Goal: Task Accomplishment & Management: Use online tool/utility

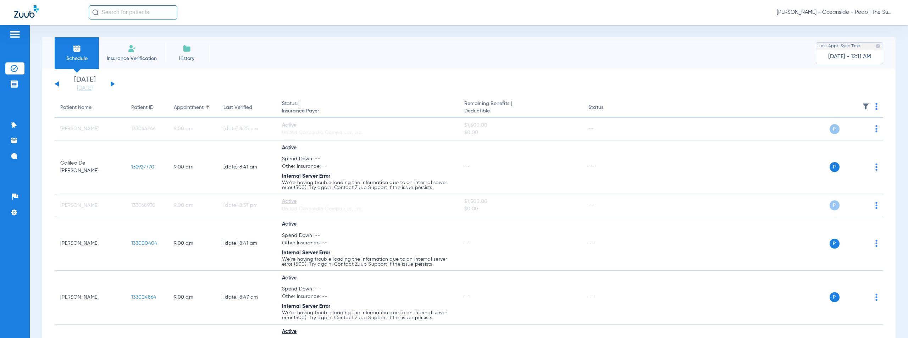
click at [856, 13] on span "[PERSON_NAME] - Oceanside - Pedo | The Super Dentists" at bounding box center [834, 12] width 117 height 7
click at [862, 24] on span "Account Selection" at bounding box center [867, 25] width 40 height 5
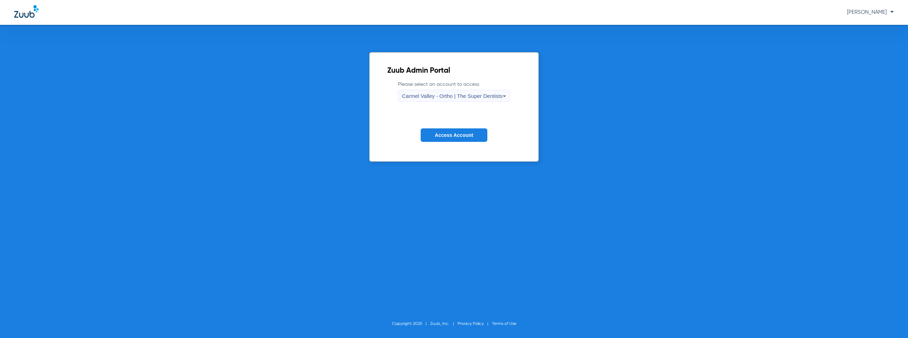
click at [459, 99] on div "Carmel Valley - Ortho | The Super Dentists" at bounding box center [452, 96] width 100 height 12
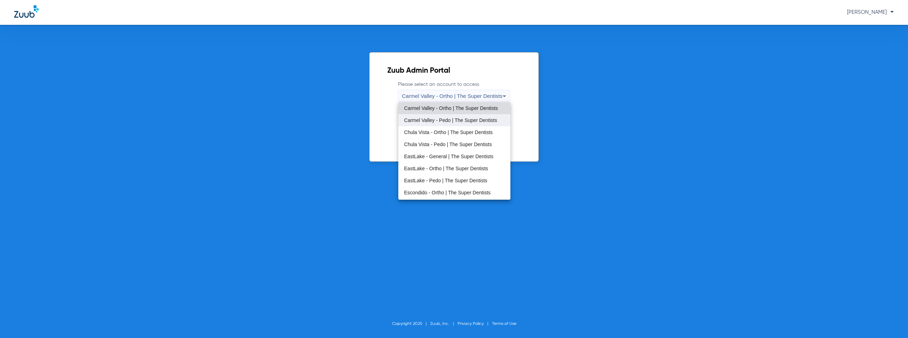
click at [436, 118] on span "Carmel Valley - Pedo | The Super Dentists" at bounding box center [450, 120] width 93 height 5
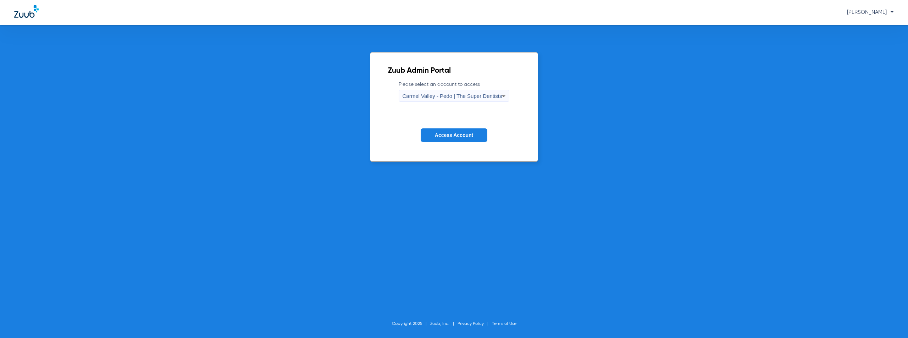
click at [440, 136] on span "Access Account" at bounding box center [454, 135] width 38 height 6
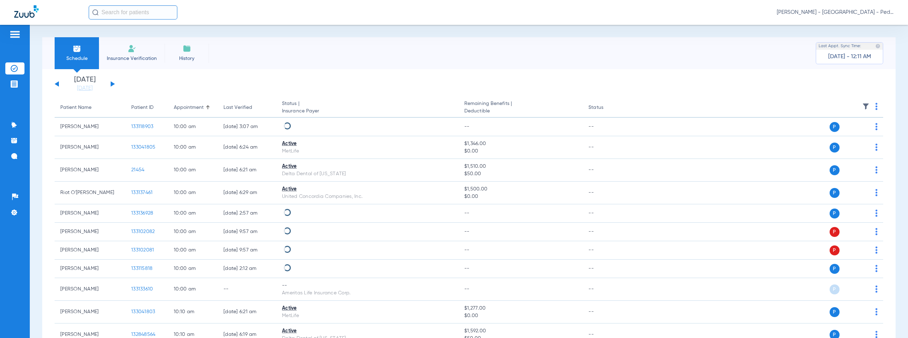
click at [112, 83] on button at bounding box center [113, 83] width 4 height 5
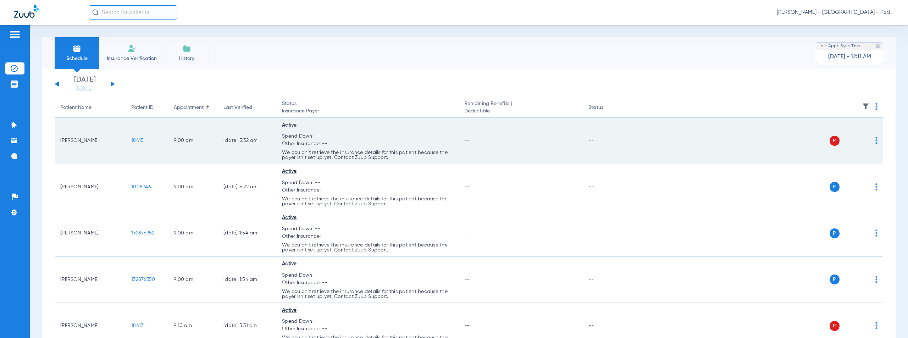
scroll to position [808, 0]
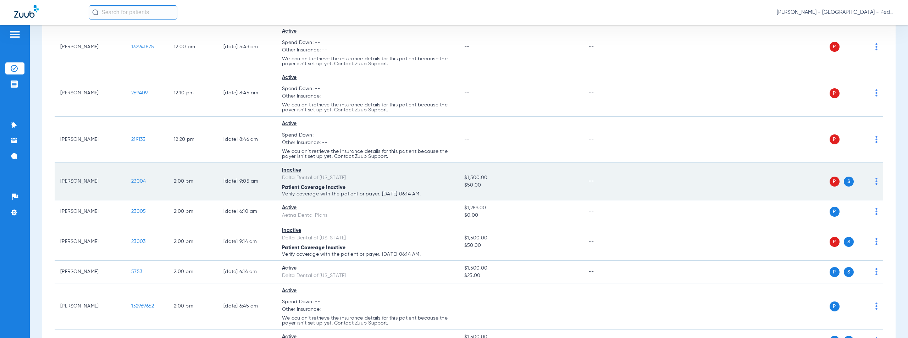
click at [426, 184] on div "Patient Coverage Inactive" at bounding box center [367, 187] width 171 height 7
click at [137, 182] on span "23004" at bounding box center [138, 181] width 15 height 5
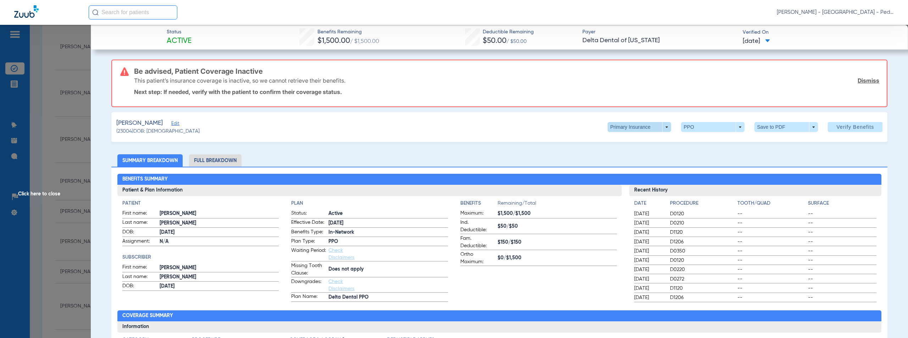
click at [661, 127] on span at bounding box center [638, 127] width 63 height 10
click at [620, 159] on button "Secondary Insurance" at bounding box center [632, 155] width 58 height 14
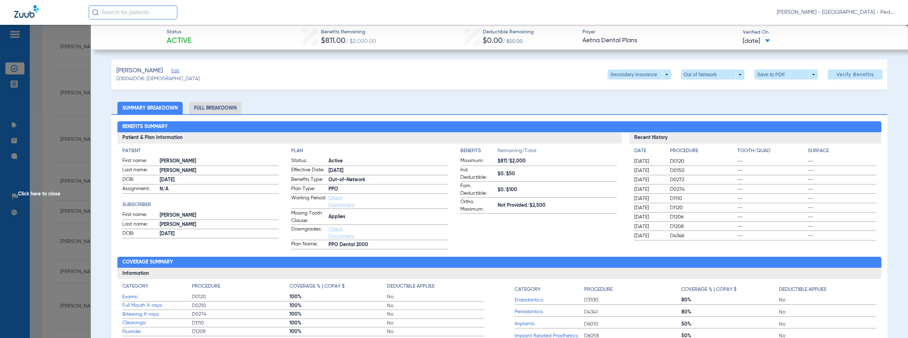
click at [402, 89] on div "[PERSON_NAME] Edit (23004) DOB: [DEMOGRAPHIC_DATA] Secondary Insurance arrow_dr…" at bounding box center [499, 75] width 776 height 30
click at [223, 108] on li "Full Breakdown" at bounding box center [215, 108] width 52 height 12
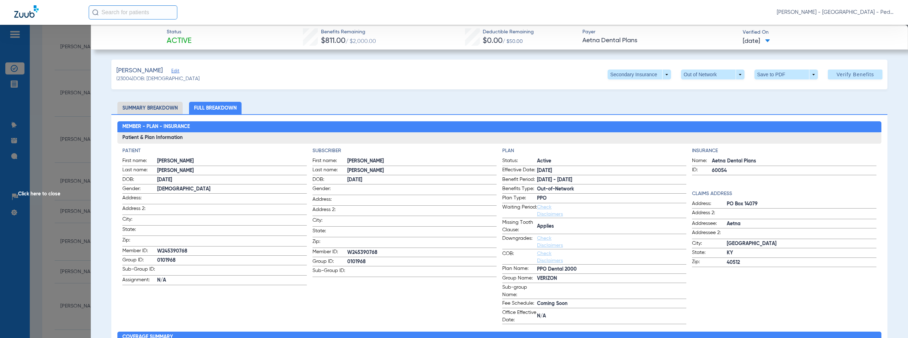
click at [41, 193] on span "Click here to close" at bounding box center [45, 194] width 91 height 338
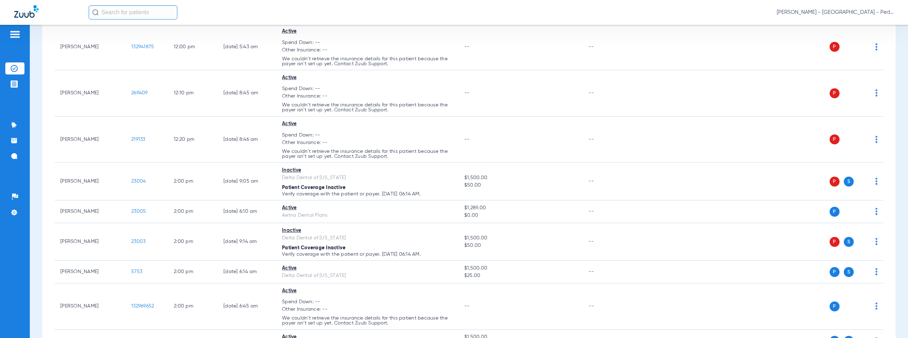
scroll to position [2122, 0]
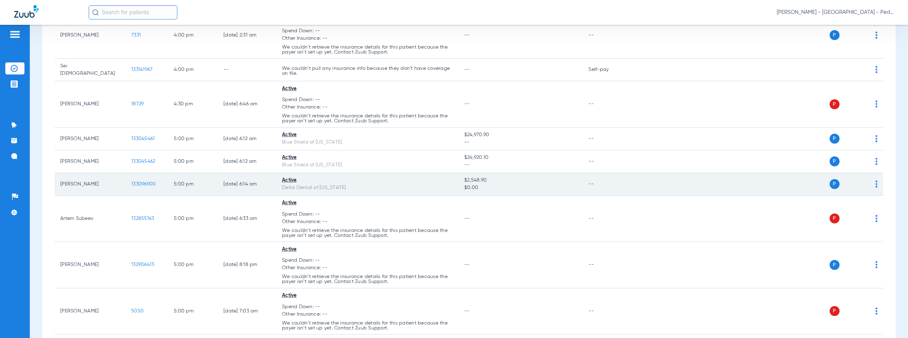
click at [146, 182] on span "133096900" at bounding box center [143, 184] width 24 height 5
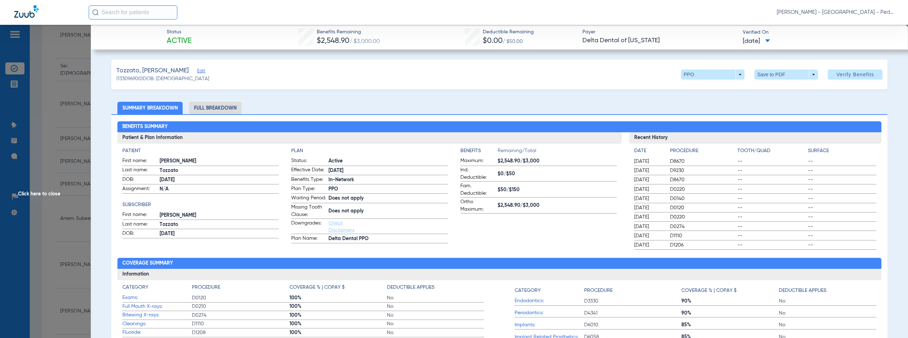
click at [49, 192] on span "Click here to close" at bounding box center [45, 194] width 91 height 338
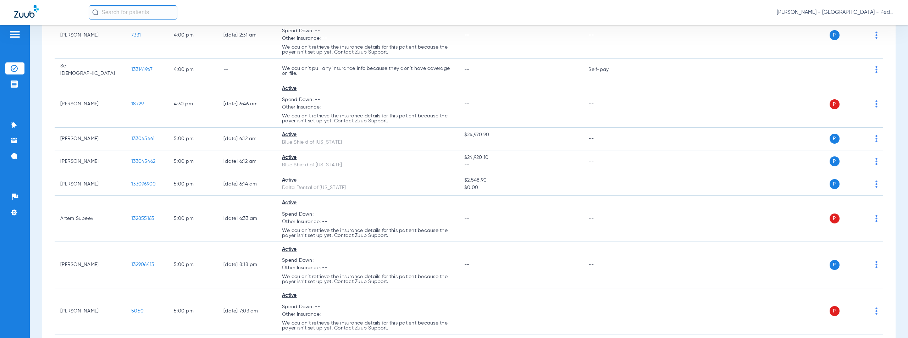
scroll to position [808, 0]
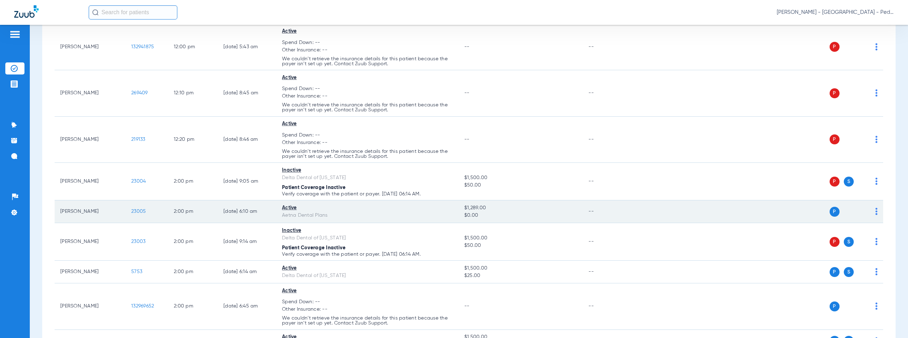
click at [140, 211] on span "23005" at bounding box center [138, 211] width 15 height 5
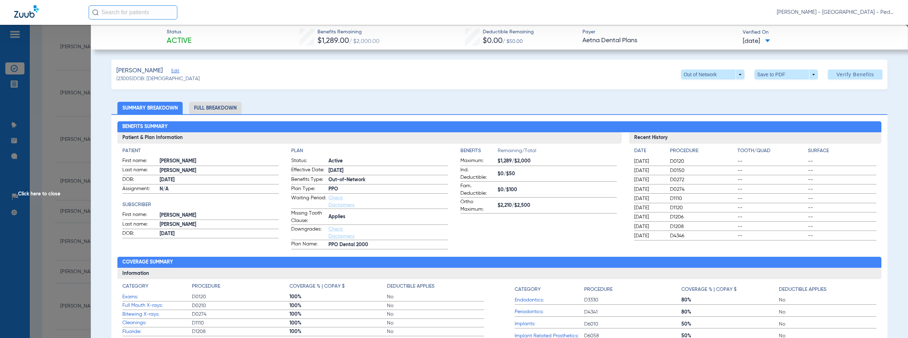
click at [47, 195] on span "Click here to close" at bounding box center [45, 194] width 91 height 338
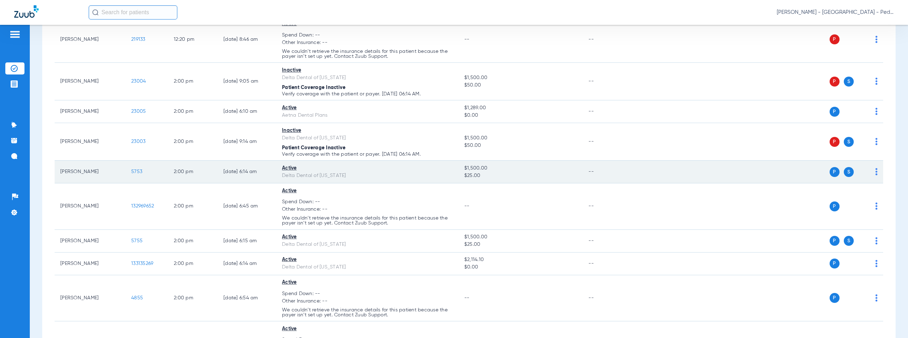
scroll to position [920, 0]
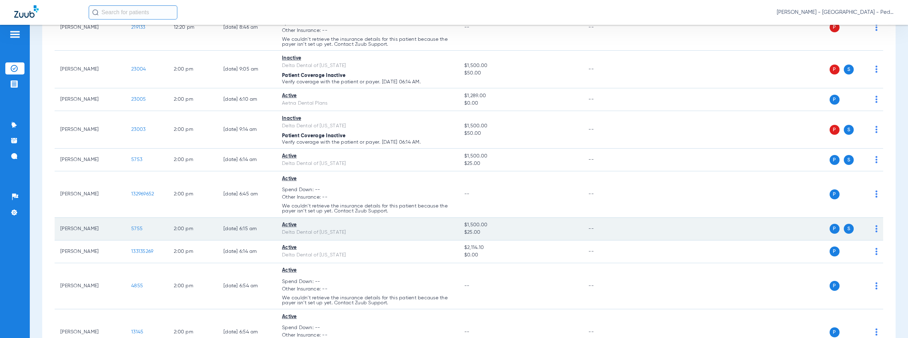
click at [134, 230] on span "5755" at bounding box center [136, 228] width 11 height 5
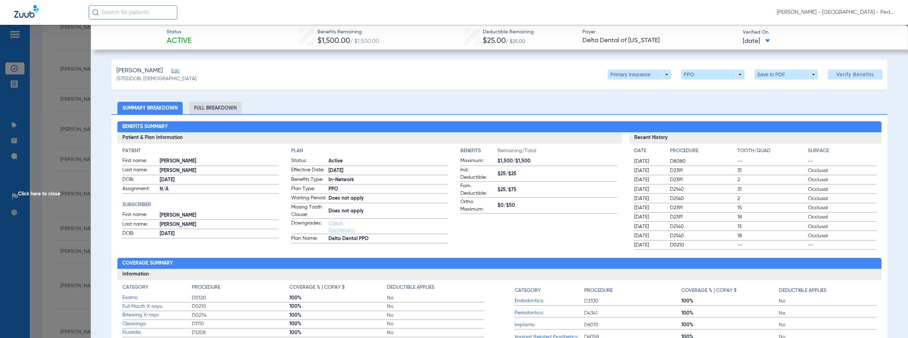
click at [429, 73] on div "[PERSON_NAME] Edit (5755) DOB: [DEMOGRAPHIC_DATA] Primary Insurance arrow_drop_…" at bounding box center [499, 75] width 776 height 30
click at [664, 76] on span at bounding box center [638, 74] width 63 height 10
click at [629, 104] on span "Secondary Insurance" at bounding box center [631, 102] width 47 height 5
drag, startPoint x: 460, startPoint y: 105, endPoint x: 425, endPoint y: 118, distance: 37.1
click at [460, 105] on ul "Summary Breakdown Full Breakdown" at bounding box center [499, 108] width 776 height 12
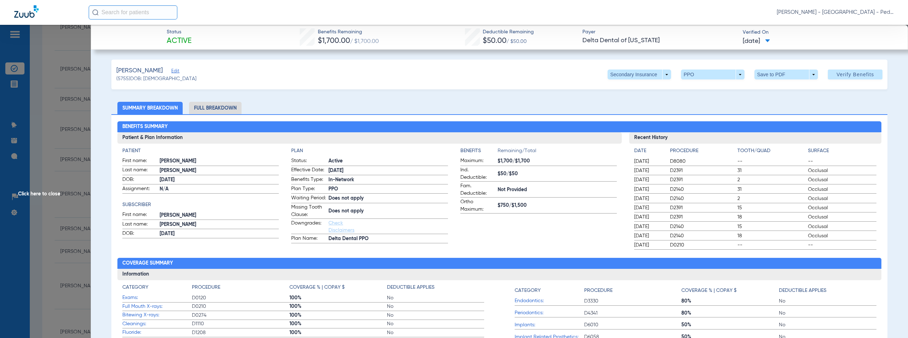
click at [38, 192] on span "Click here to close" at bounding box center [45, 194] width 91 height 338
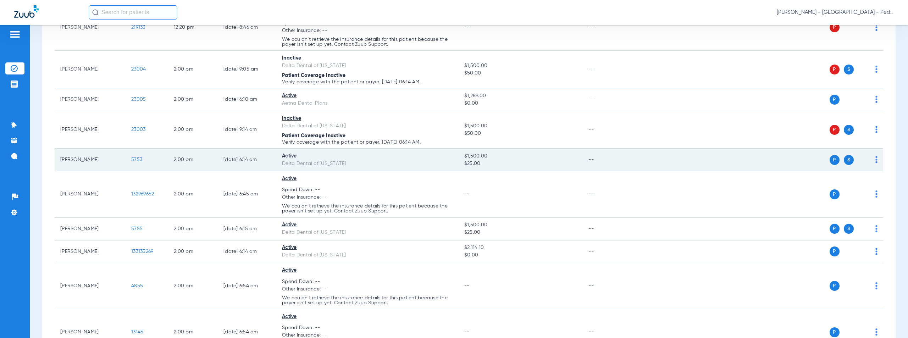
click at [141, 160] on span "5753" at bounding box center [136, 159] width 11 height 5
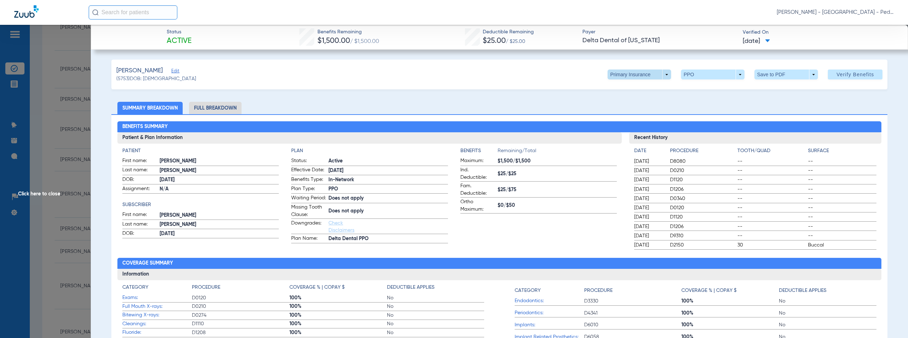
click at [661, 73] on span at bounding box center [638, 74] width 63 height 10
click at [649, 105] on span "Secondary Insurance" at bounding box center [631, 102] width 47 height 5
click at [38, 193] on span "Click here to close" at bounding box center [45, 194] width 91 height 338
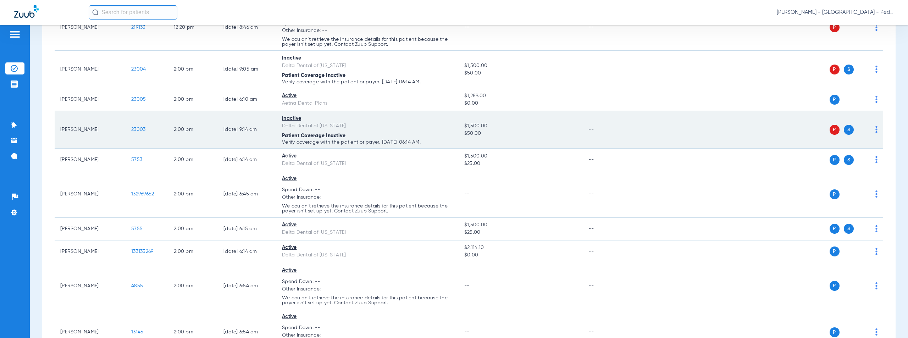
scroll to position [1313, 0]
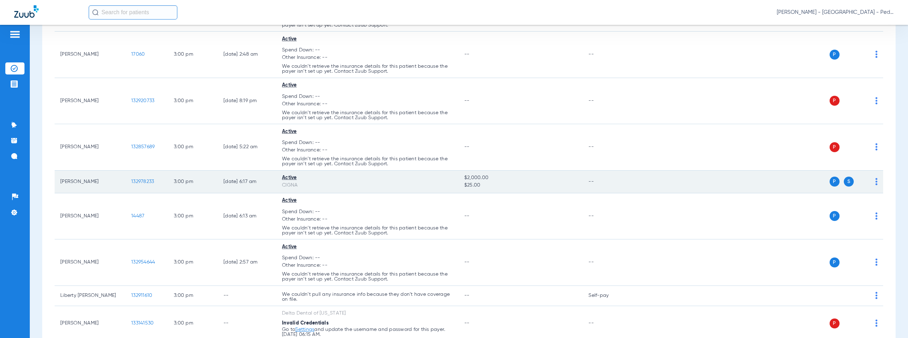
click at [139, 181] on span "132978233" at bounding box center [142, 181] width 23 height 5
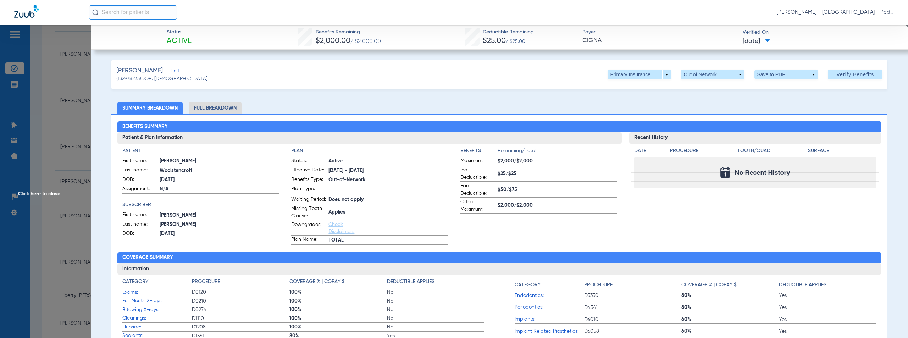
click at [374, 153] on h4 "Plan" at bounding box center [369, 150] width 156 height 7
click at [34, 191] on span "Click here to close" at bounding box center [45, 194] width 91 height 338
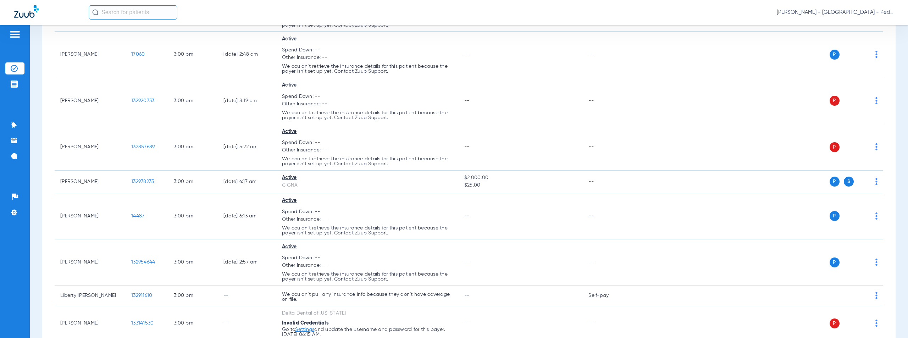
scroll to position [1105, 0]
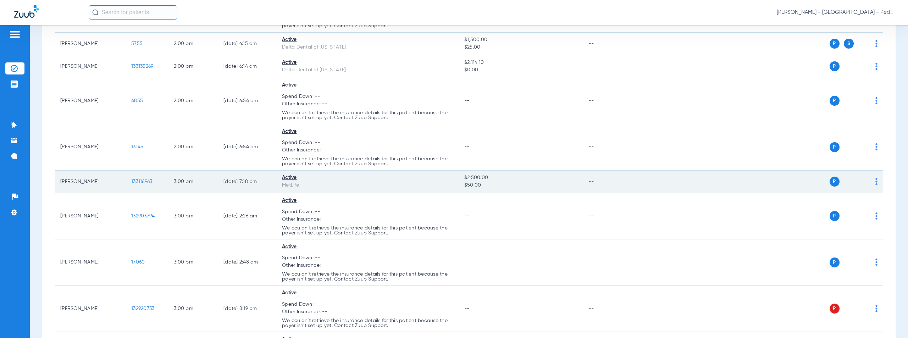
click at [148, 183] on span "133116963" at bounding box center [141, 181] width 21 height 5
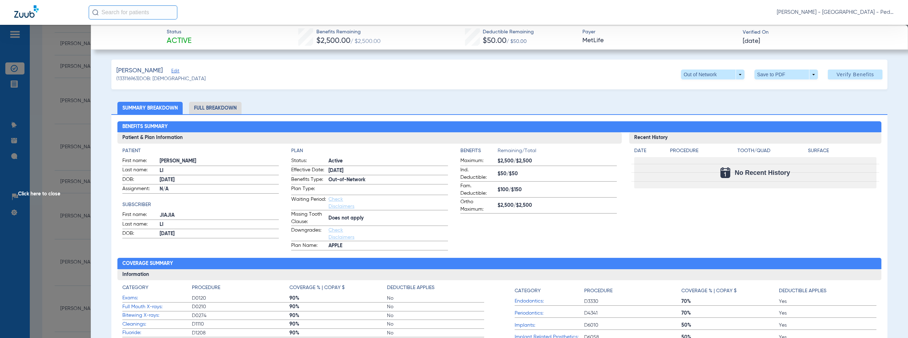
click at [398, 156] on app-plan-information "Plan Status: Active Effective Date: [DATE] Benefits Type: Out-of-Network Plan T…" at bounding box center [369, 198] width 156 height 103
click at [41, 194] on span "Click here to close" at bounding box center [45, 194] width 91 height 338
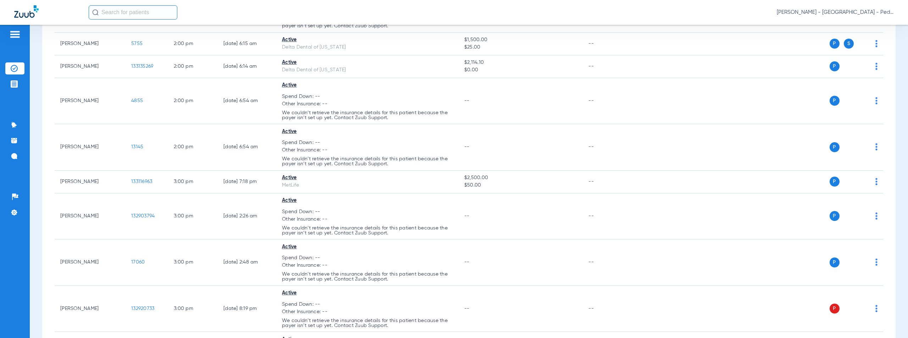
scroll to position [2077, 0]
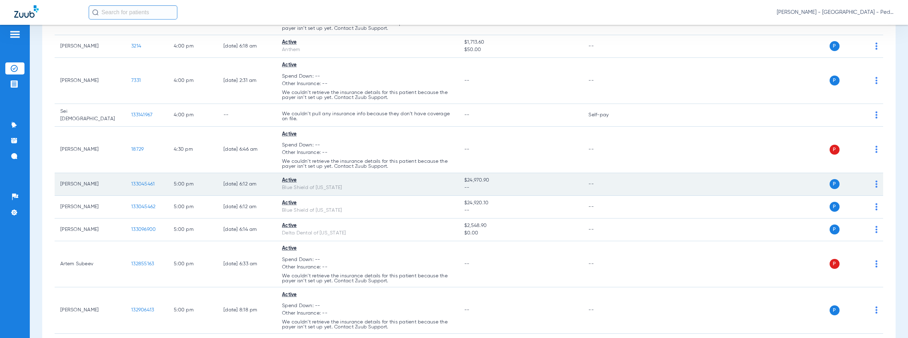
click at [146, 182] on span "133045461" at bounding box center [142, 184] width 23 height 5
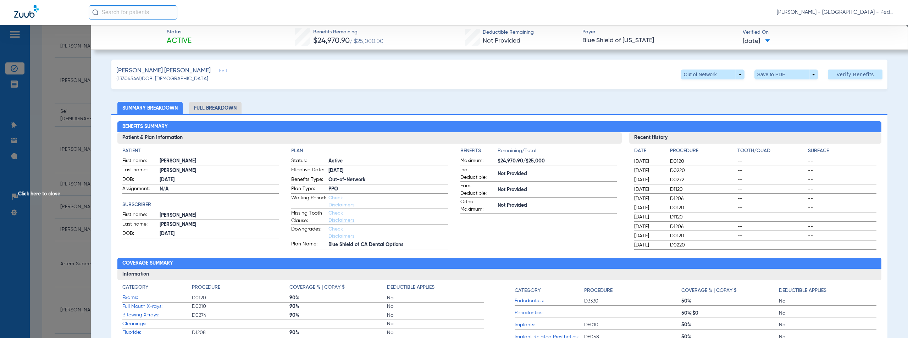
click at [212, 107] on li "Full Breakdown" at bounding box center [215, 108] width 52 height 12
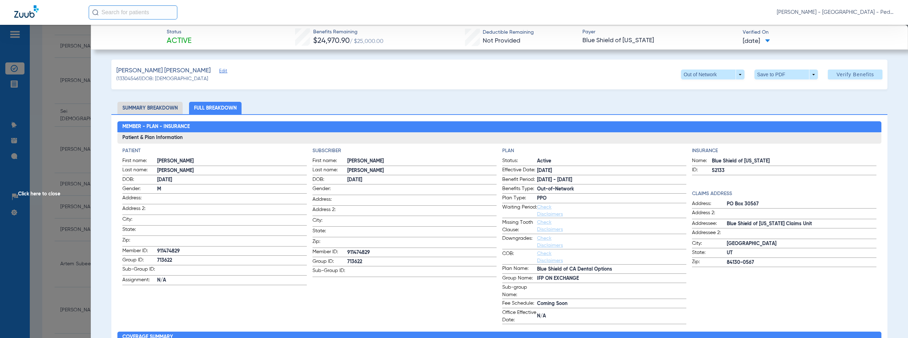
click at [40, 194] on span "Click here to close" at bounding box center [45, 194] width 91 height 338
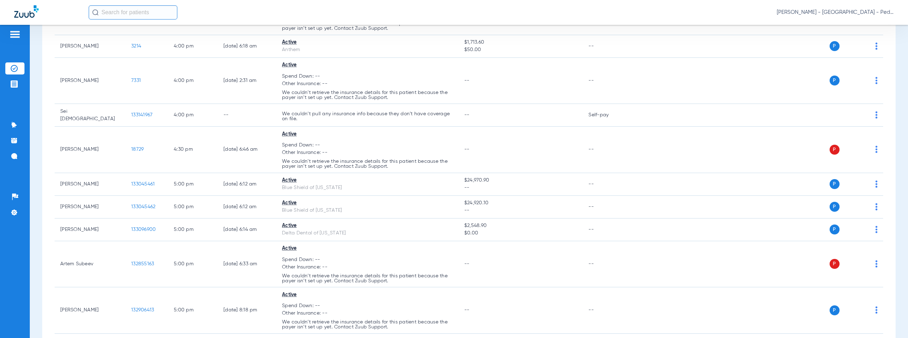
click at [847, 12] on span "[PERSON_NAME] - [GEOGRAPHIC_DATA] - Pedo | The Super Dentists" at bounding box center [834, 12] width 117 height 7
click at [866, 26] on span "Account Selection" at bounding box center [867, 25] width 40 height 5
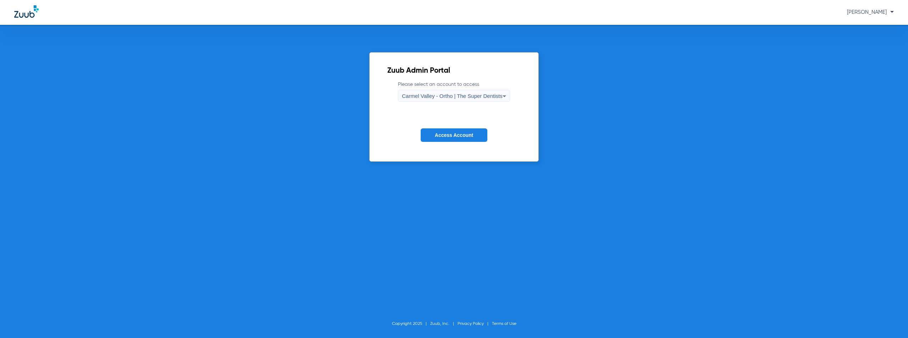
click at [441, 100] on div "Carmel Valley - Ortho | The Super Dentists" at bounding box center [452, 96] width 100 height 12
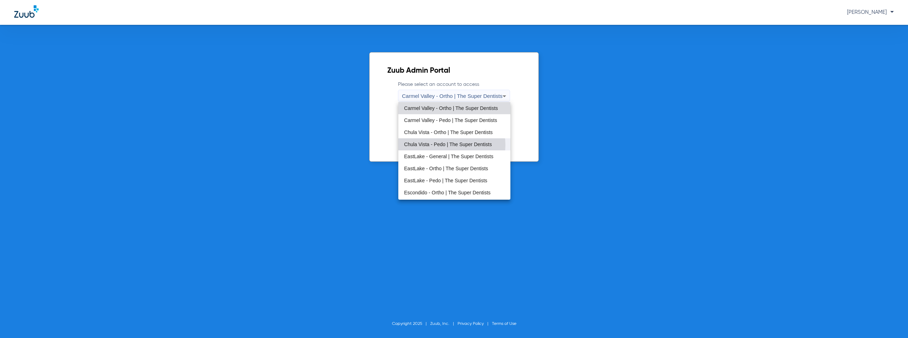
click at [448, 145] on span "Chula Vista - Pedo | The Super Dentists" at bounding box center [448, 144] width 88 height 5
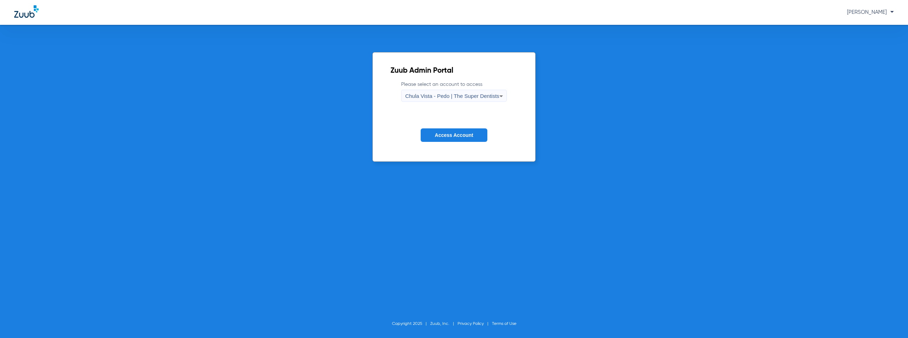
click at [460, 138] on button "Access Account" at bounding box center [454, 135] width 67 height 14
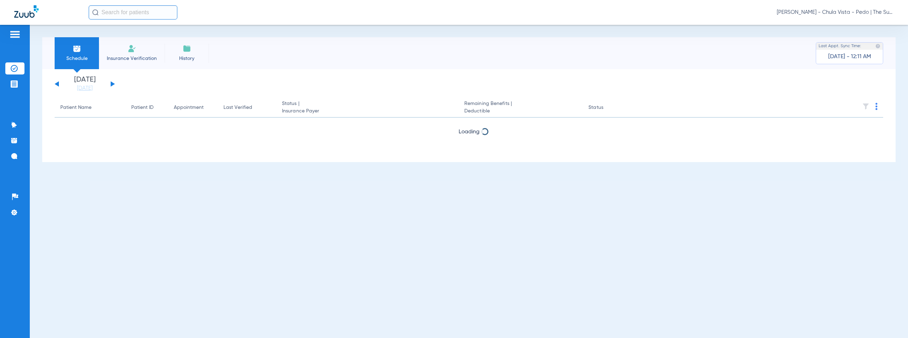
click at [113, 83] on button at bounding box center [113, 83] width 4 height 5
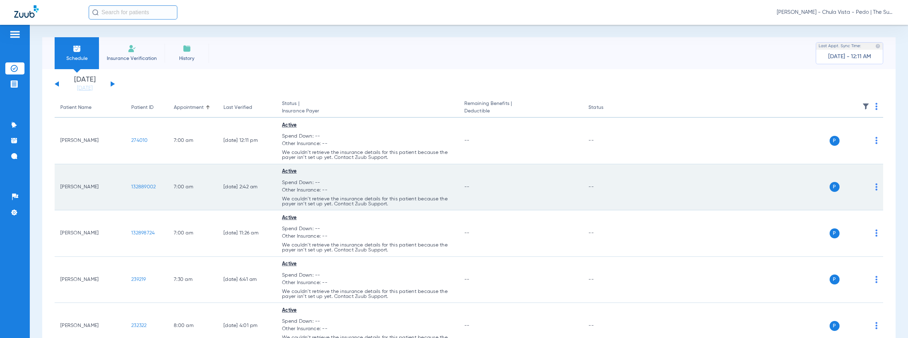
scroll to position [1515, 0]
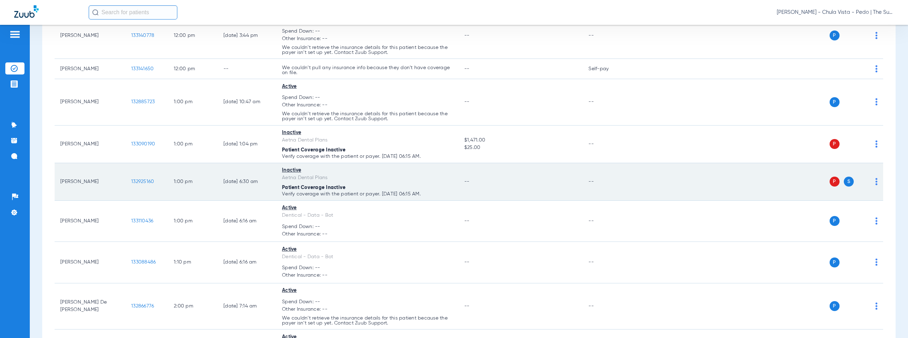
click at [147, 183] on span "132925160" at bounding box center [142, 181] width 23 height 5
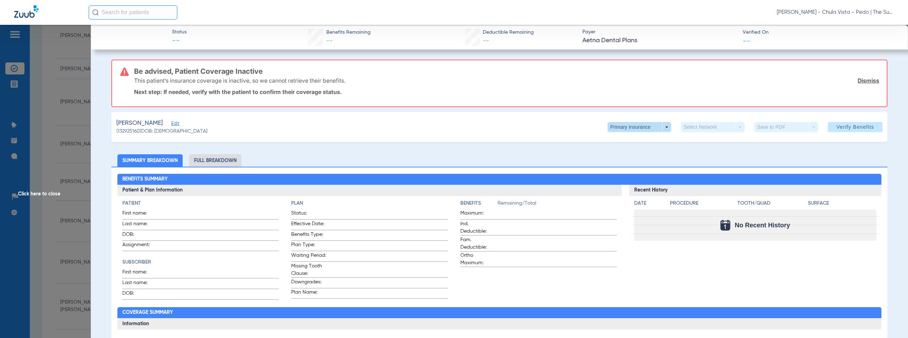
click at [661, 125] on span at bounding box center [638, 127] width 63 height 10
click at [617, 158] on span "Secondary Insurance" at bounding box center [631, 155] width 47 height 5
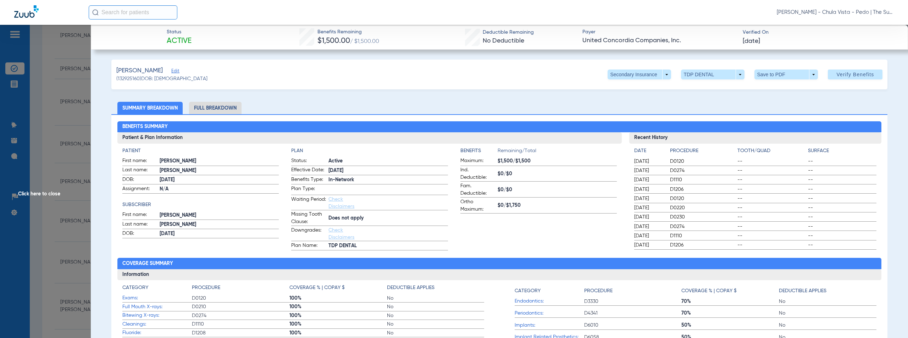
click at [225, 111] on li "Full Breakdown" at bounding box center [215, 108] width 52 height 12
